Goal: Find specific page/section: Find specific page/section

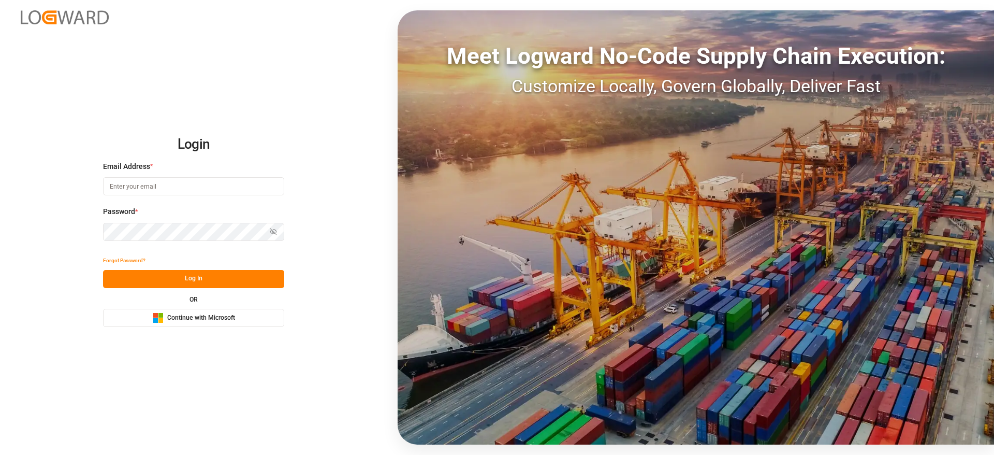
click at [189, 316] on span "Continue with Microsoft" at bounding box center [201, 317] width 68 height 9
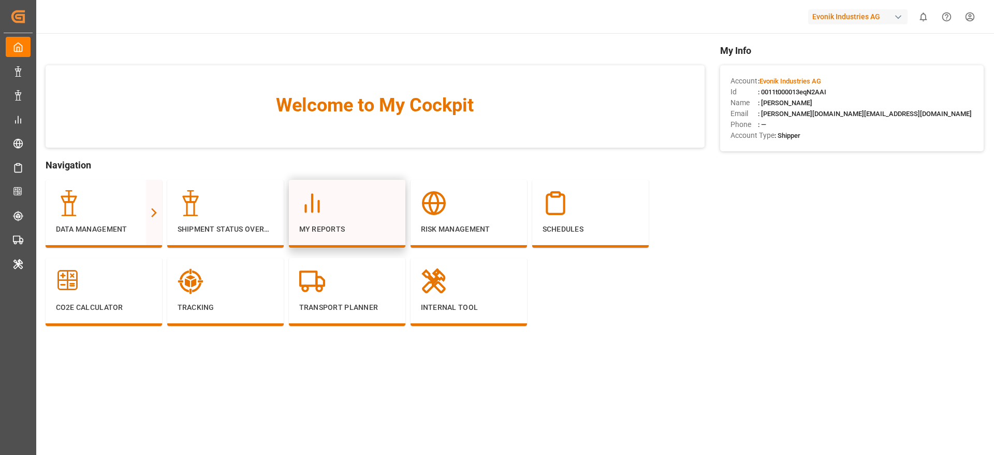
click at [379, 233] on p "My Reports" at bounding box center [347, 229] width 96 height 11
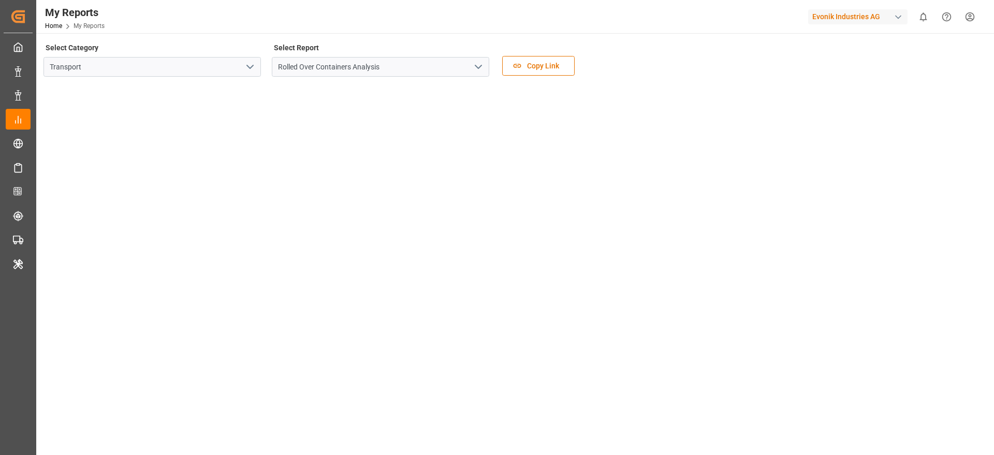
click at [252, 65] on icon "open menu" at bounding box center [250, 67] width 12 height 12
click at [244, 65] on icon "open menu" at bounding box center [250, 67] width 12 height 12
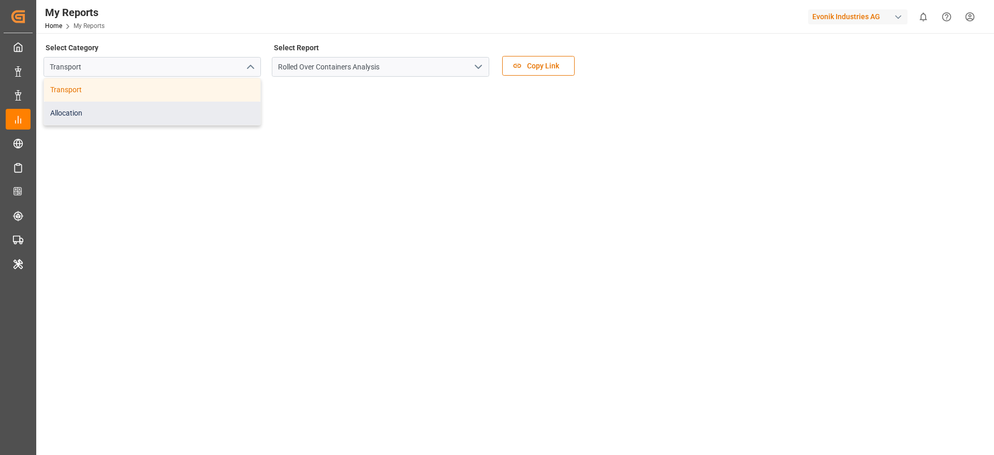
click at [138, 105] on div "Allocation" at bounding box center [152, 113] width 216 height 23
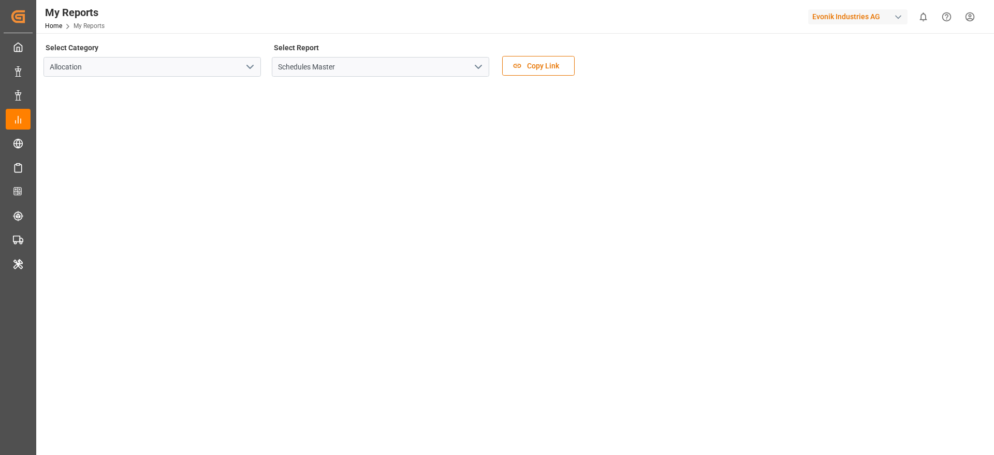
click at [474, 66] on icon "open menu" at bounding box center [478, 67] width 12 height 12
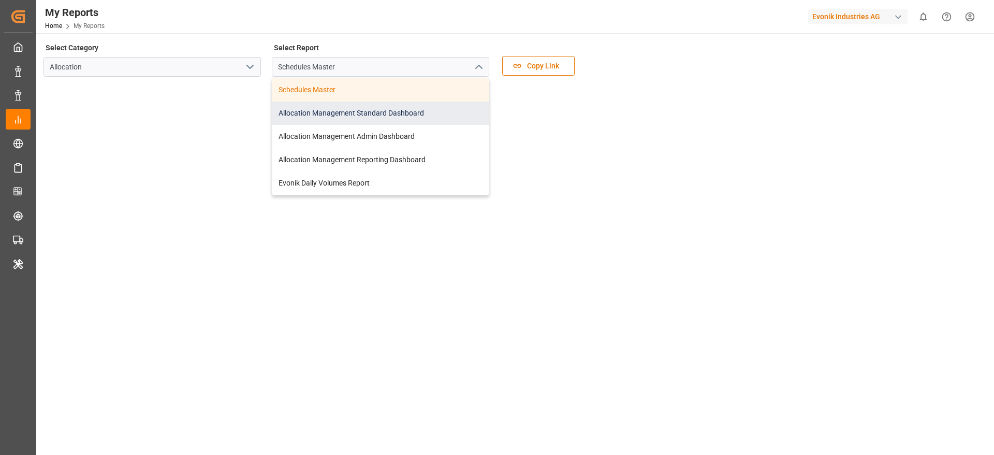
click at [399, 116] on div "Allocation Management Standard Dashboard" at bounding box center [380, 113] width 216 height 23
